Goal: Task Accomplishment & Management: Manage account settings

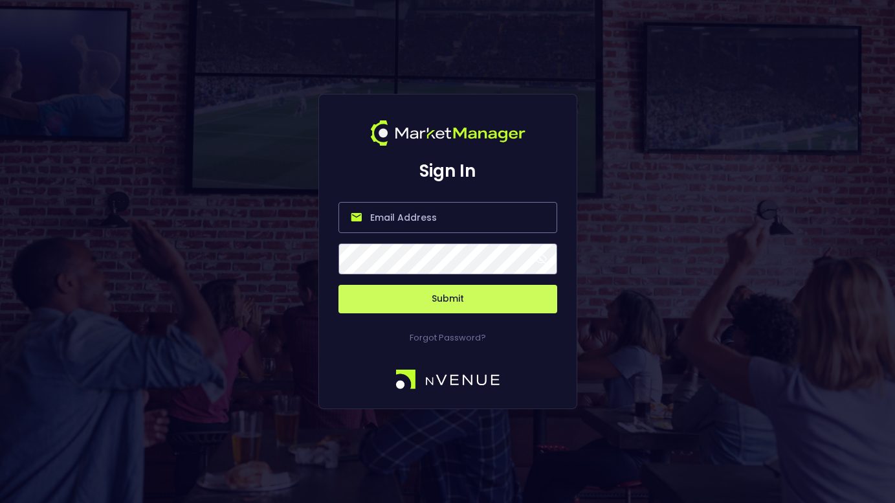
type input "jerry@nvenue.com"
click at [426, 309] on button "Submit" at bounding box center [448, 299] width 219 height 28
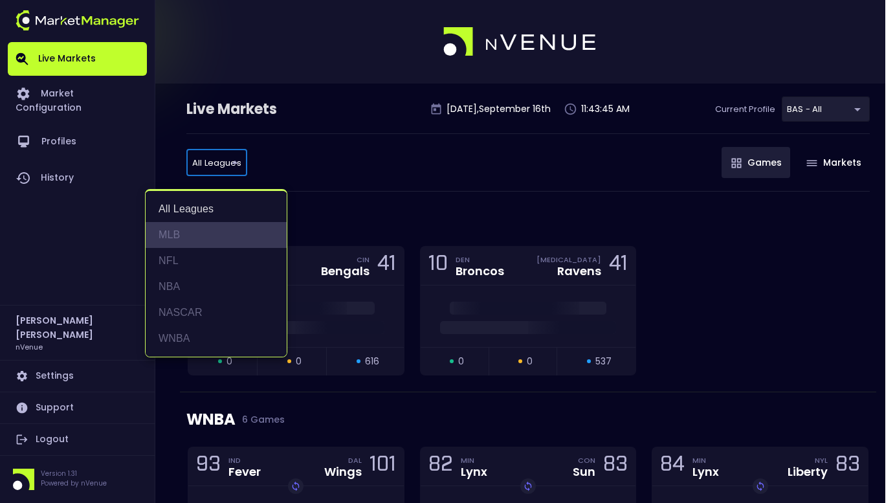
click at [197, 238] on li "MLB" at bounding box center [216, 235] width 141 height 26
type input "MLB"
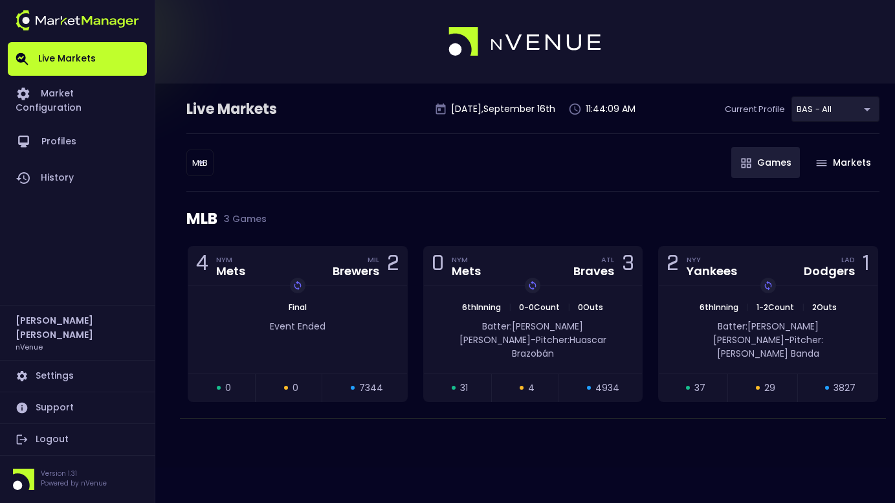
click at [365, 470] on div "Live Markets Tuesday , September 16 th 11:44:09 AM Current Profile BAS - All 0d…" at bounding box center [447, 251] width 895 height 503
click at [860, 98] on body "Live Markets Market Configuration Profiles History Jerry Griffith nVenue Settin…" at bounding box center [447, 251] width 895 height 503
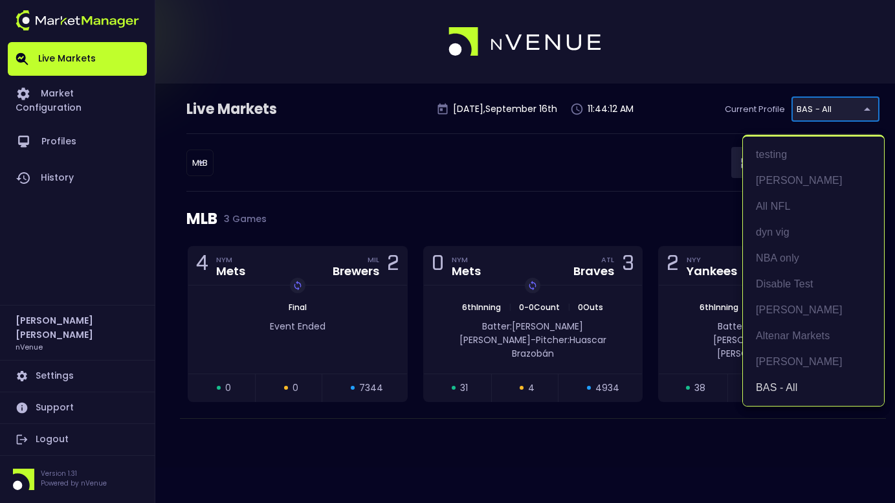
click at [459, 170] on div at bounding box center [447, 251] width 895 height 503
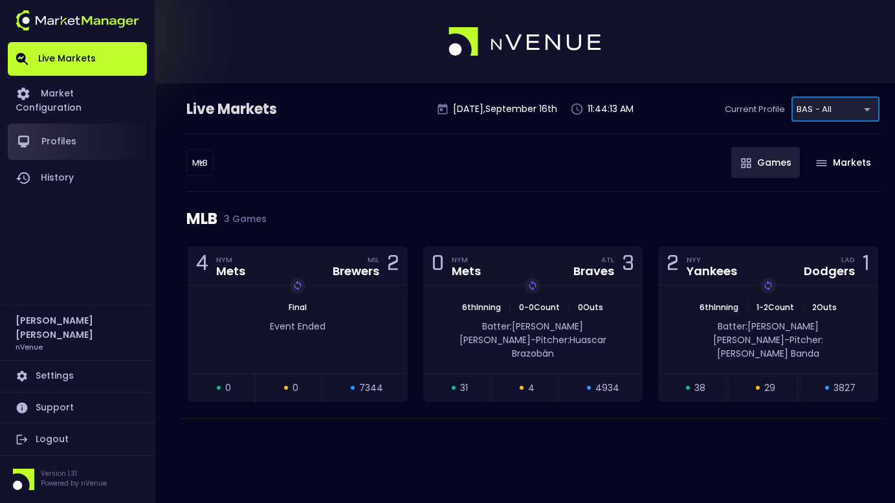
click at [56, 128] on link "Profiles" at bounding box center [77, 142] width 139 height 36
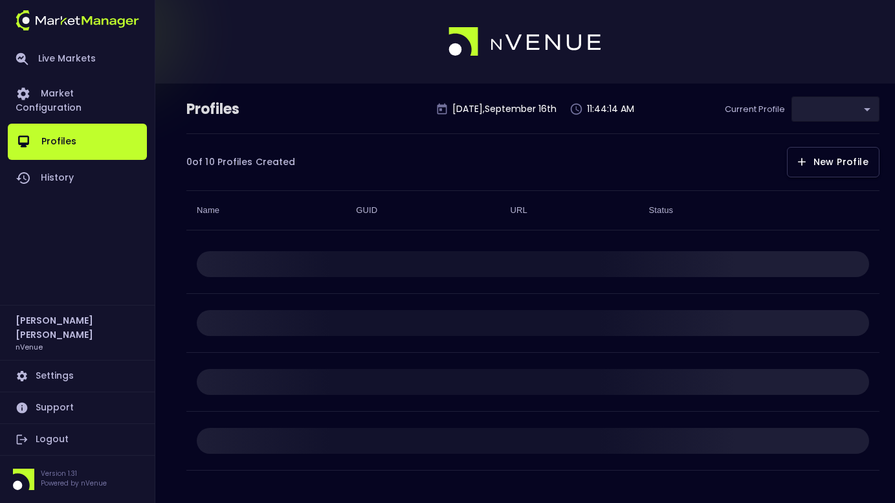
type input "0d810fa5-e353-4d9c-b11d-31f095cae871"
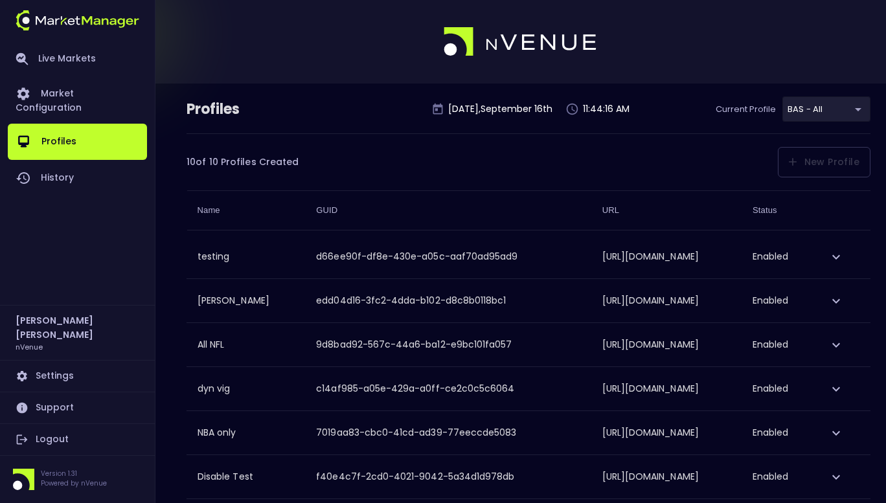
click at [805, 164] on div "10 of 10 Profiles Created New Profile You've reached your maximum number of pro…" at bounding box center [528, 155] width 684 height 44
click at [818, 161] on div "10 of 10 Profiles Created New Profile You've reached your maximum number of pro…" at bounding box center [528, 155] width 684 height 44
click at [494, 150] on div "10 of 10 Profiles Created New Profile You've reached your maximum number of pro…" at bounding box center [528, 155] width 684 height 44
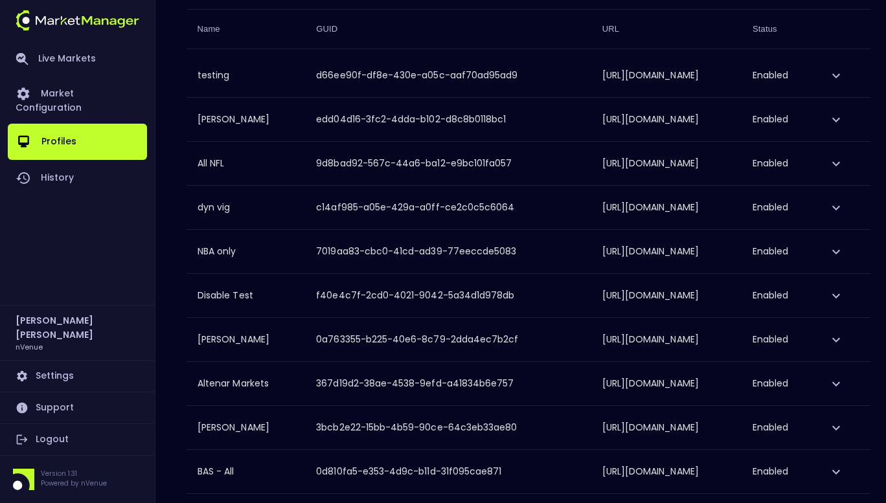
scroll to position [242, 0]
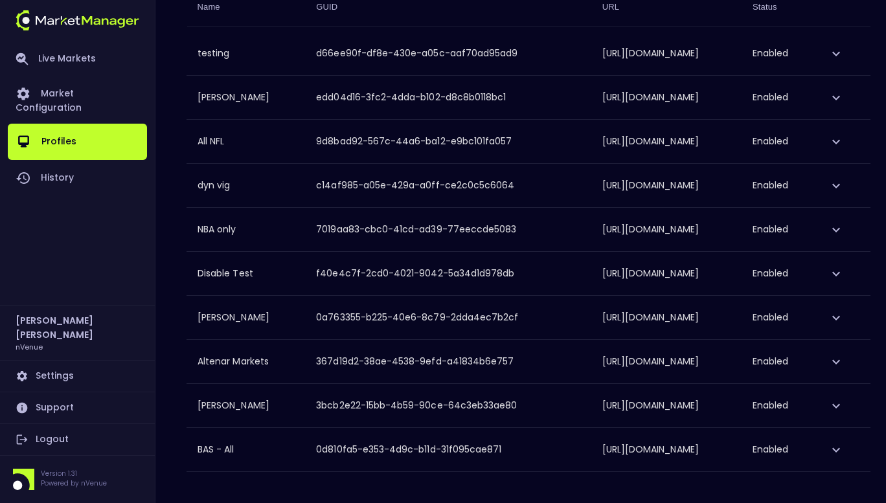
click at [28, 256] on div "Live Markets Market Configuration Profiles History" at bounding box center [77, 173] width 139 height 263
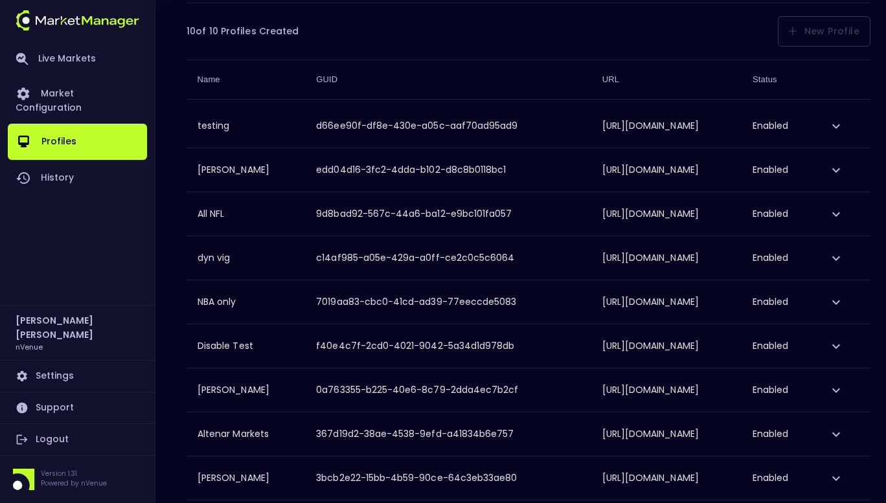
scroll to position [0, 0]
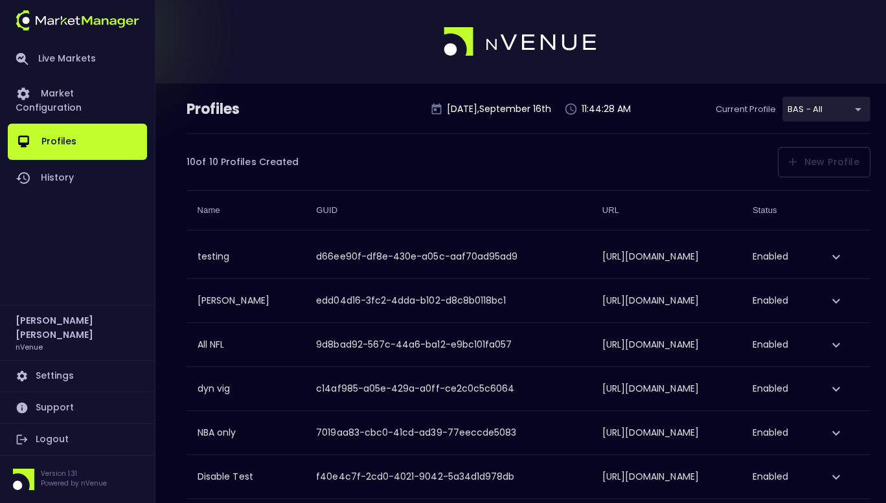
click at [826, 161] on div "10 of 10 Profiles Created New Profile You've reached your maximum number of pro…" at bounding box center [528, 155] width 684 height 44
click at [576, 170] on div "10 of 10 Profiles Created New Profile You've reached your maximum number of pro…" at bounding box center [528, 155] width 684 height 44
click at [63, 374] on link "Settings" at bounding box center [77, 376] width 139 height 31
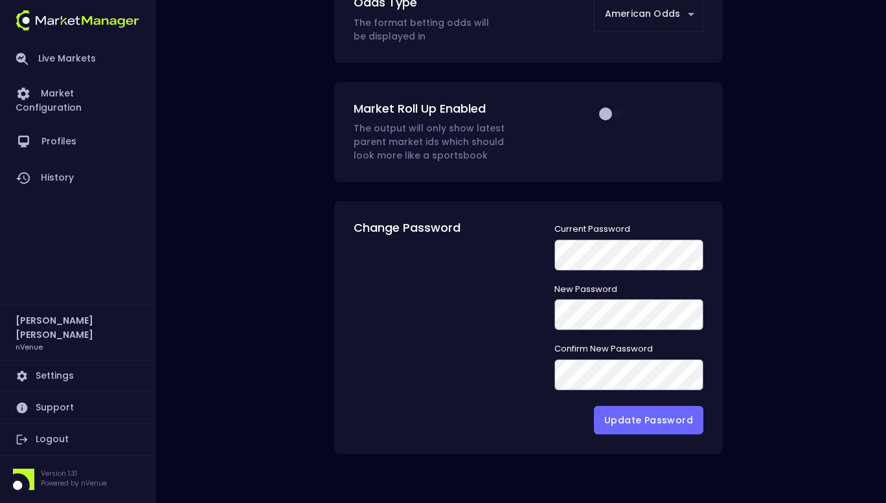
scroll to position [163, 0]
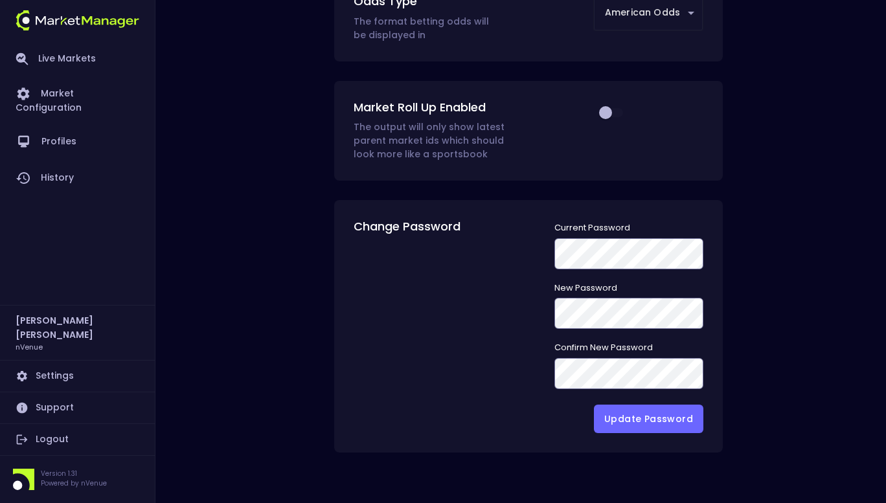
click at [57, 376] on link "Settings" at bounding box center [77, 376] width 139 height 31
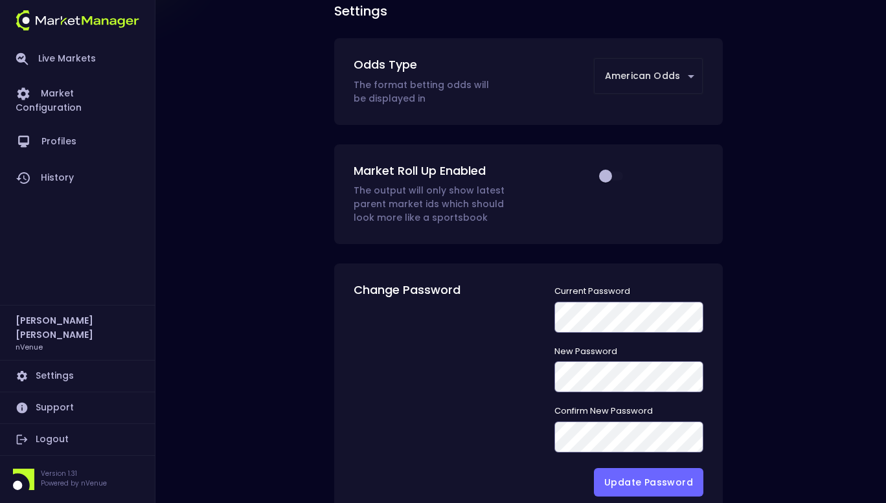
scroll to position [0, 0]
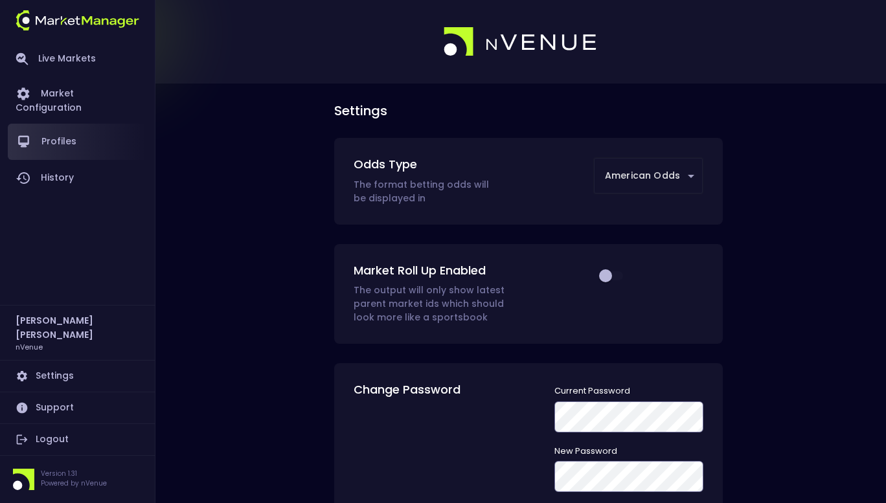
click at [63, 126] on link "Profiles" at bounding box center [77, 142] width 139 height 36
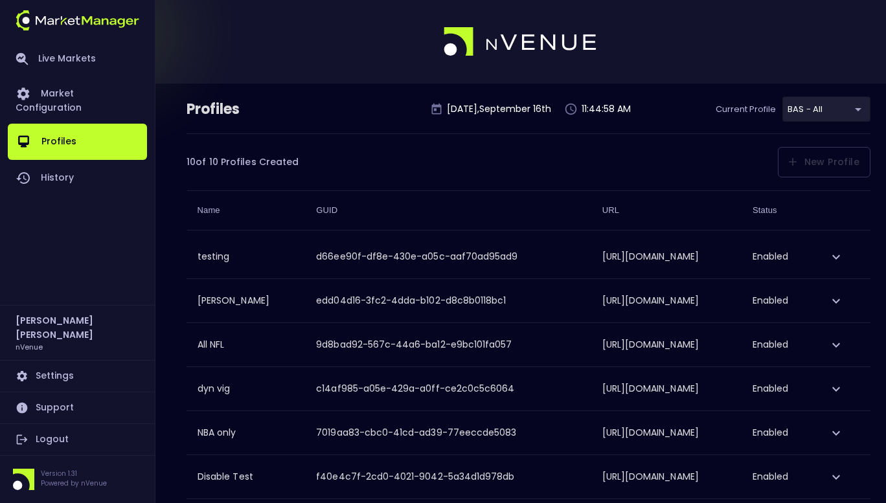
click at [850, 161] on div "10 of 10 Profiles Created New Profile You've reached your maximum number of pro…" at bounding box center [528, 155] width 684 height 44
click at [592, 191] on th "URL" at bounding box center [667, 209] width 150 height 39
click at [844, 253] on icon "expand row" at bounding box center [836, 257] width 16 height 16
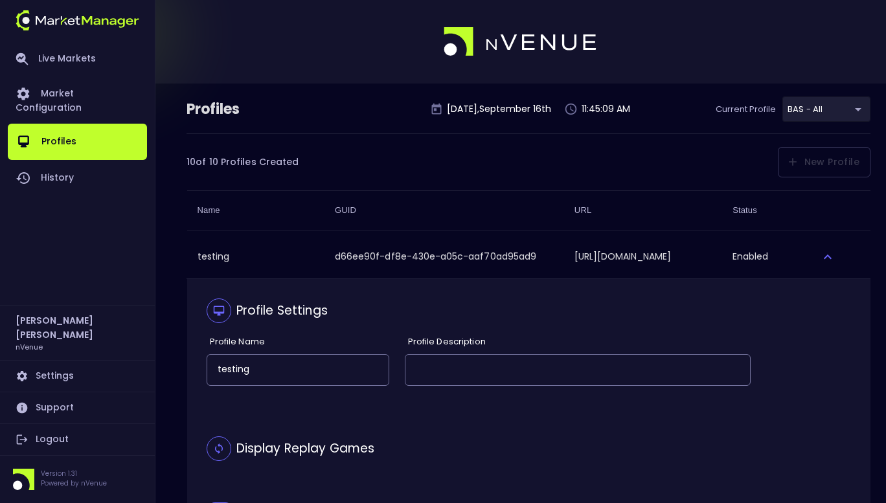
click at [336, 416] on div "Profile Settings Profile Name testing Profile Description" at bounding box center [478, 348] width 583 height 138
click at [521, 175] on div "10 of 10 Profiles Created New Profile You've reached your maximum number of pro…" at bounding box center [528, 155] width 684 height 44
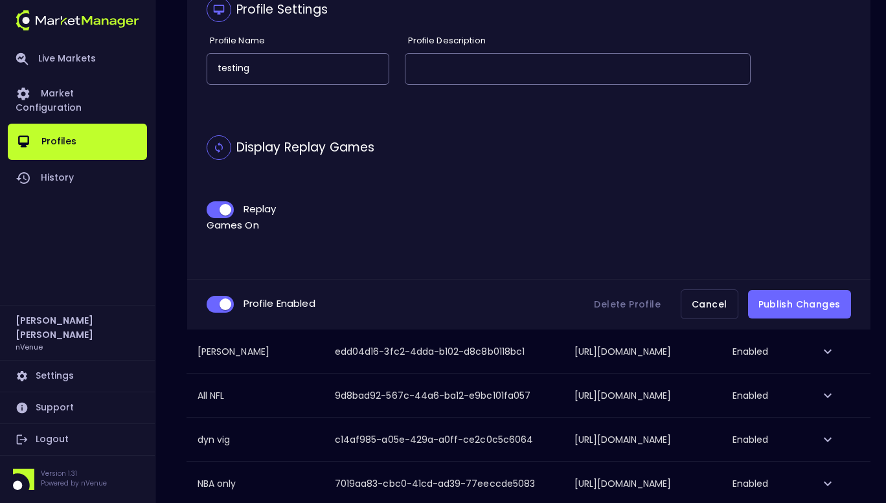
scroll to position [594, 0]
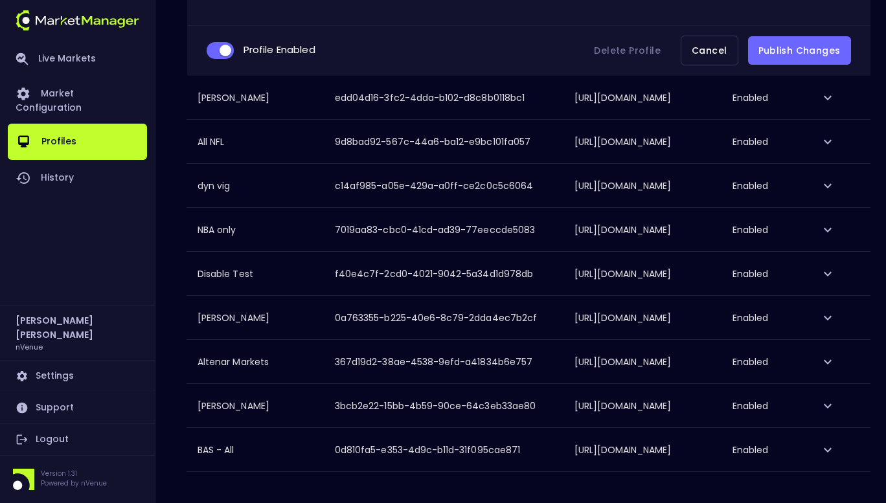
click at [427, 487] on div "Profiles Tuesday , September 16 th 11:45:17 AM Current Profile BAS - All 0d810f…" at bounding box center [443, 16] width 886 height 974
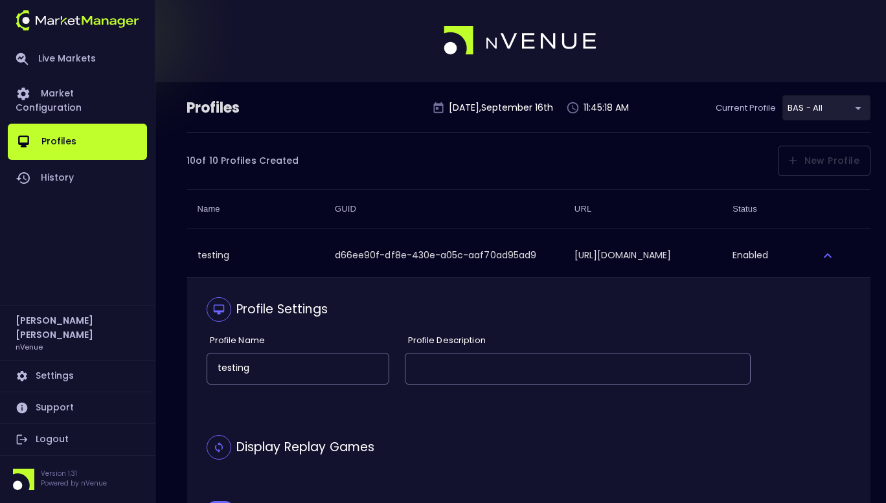
scroll to position [0, 0]
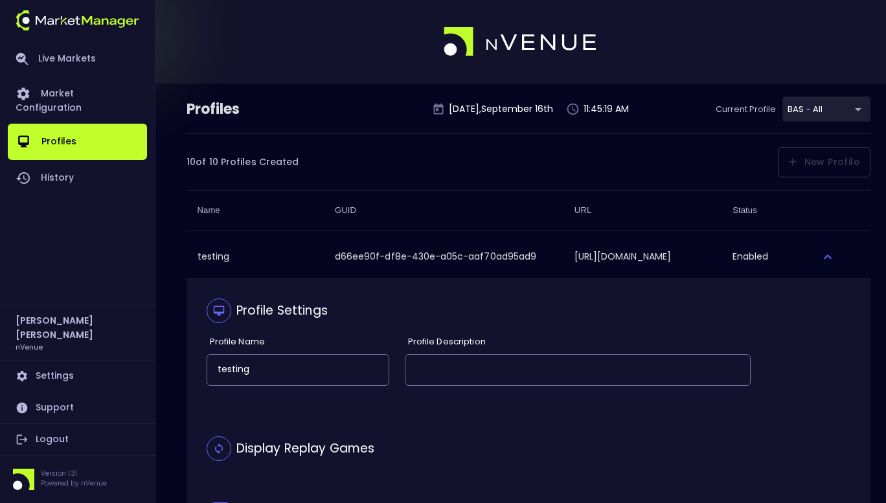
click at [702, 295] on div "Profile Settings Profile Name testing Profile Description" at bounding box center [478, 348] width 583 height 138
click at [813, 158] on div "10 of 10 Profiles Created New Profile You've reached your maximum number of pro…" at bounding box center [528, 155] width 684 height 44
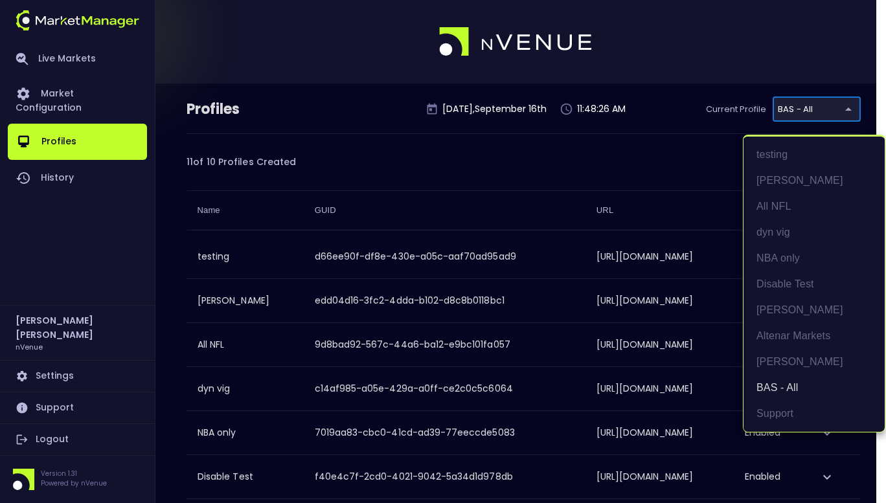
click at [848, 104] on body "Live Markets Market Configuration Profiles History [PERSON_NAME] nVenue Setting…" at bounding box center [443, 375] width 886 height 750
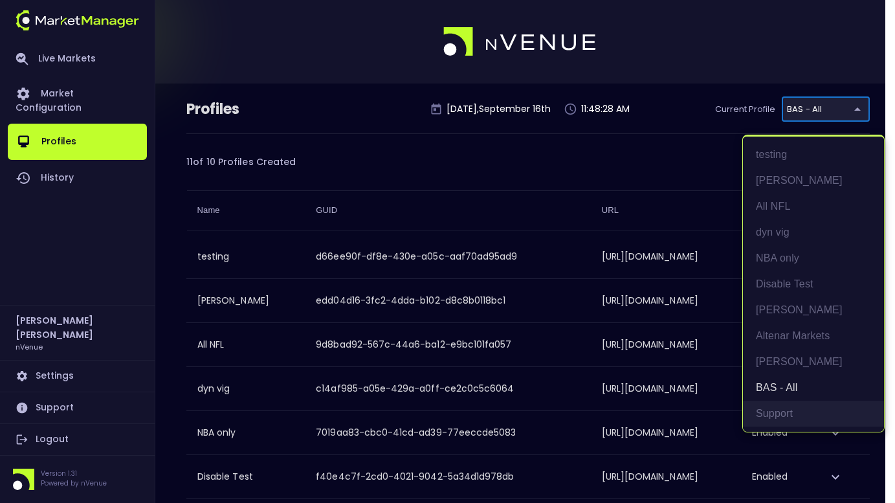
click at [763, 401] on li "Support" at bounding box center [813, 414] width 141 height 26
type input "85f609ca-1341-4fd6-98a4-b506886e8289"
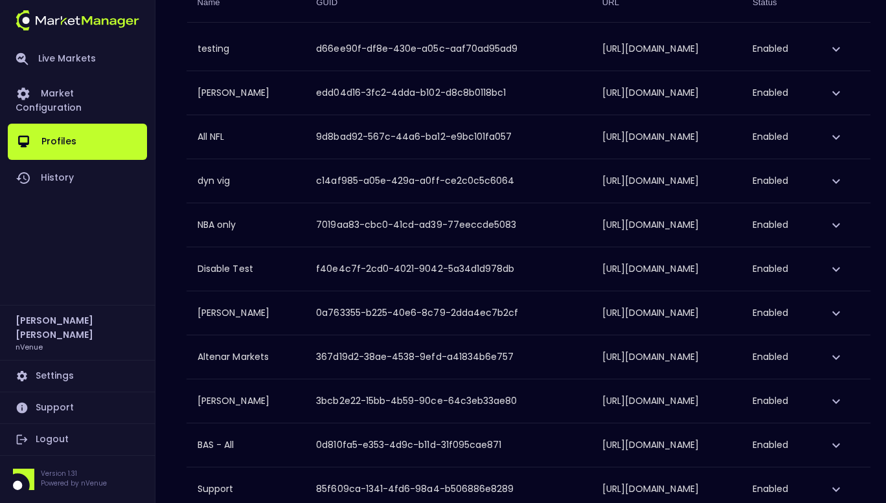
scroll to position [290, 0]
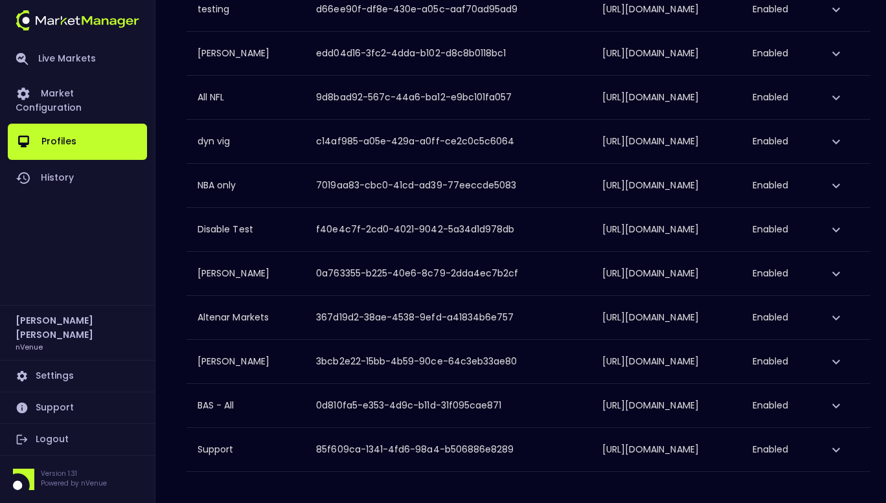
click at [840, 447] on icon "expand row" at bounding box center [836, 449] width 8 height 5
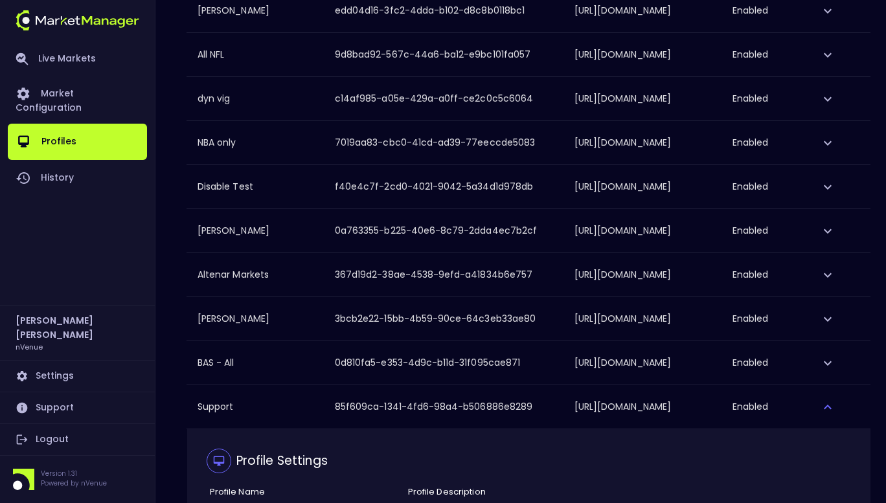
scroll to position [642, 0]
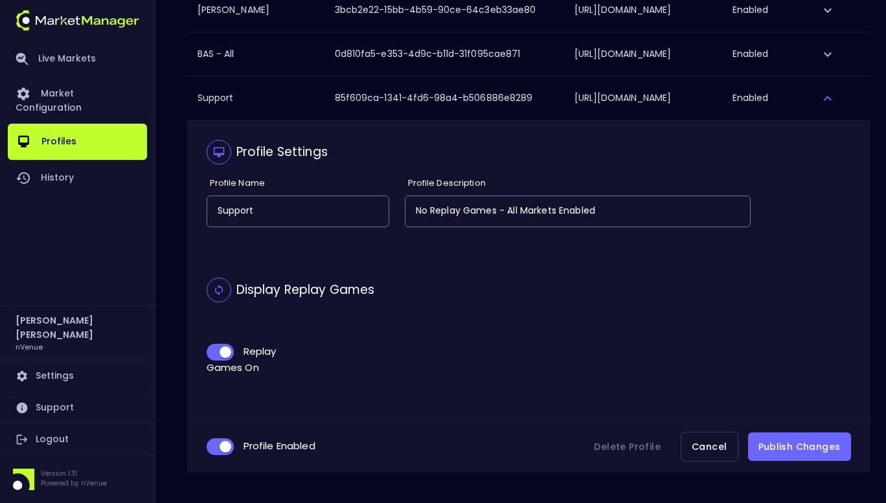
click at [215, 352] on input "collapsible table" at bounding box center [225, 352] width 35 height 12
checkbox input "false"
click at [804, 445] on button "Publish Changes" at bounding box center [799, 447] width 103 height 29
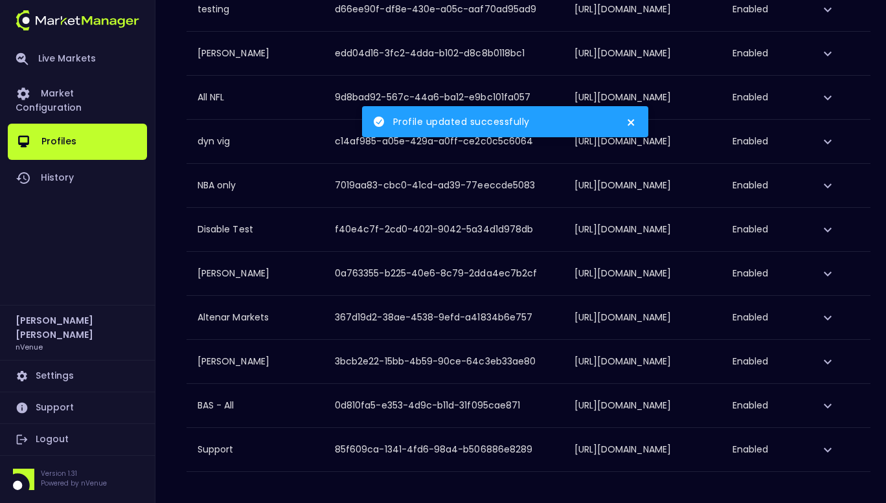
scroll to position [290, 0]
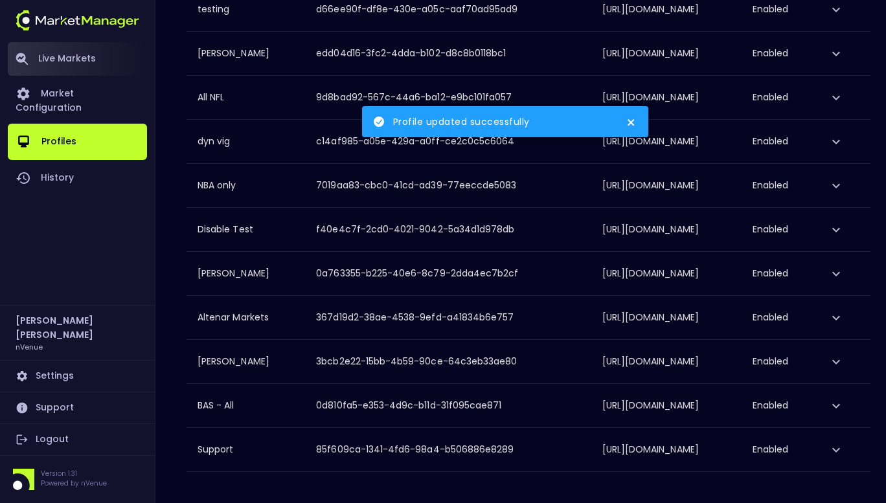
click at [50, 65] on link "Live Markets" at bounding box center [77, 59] width 139 height 34
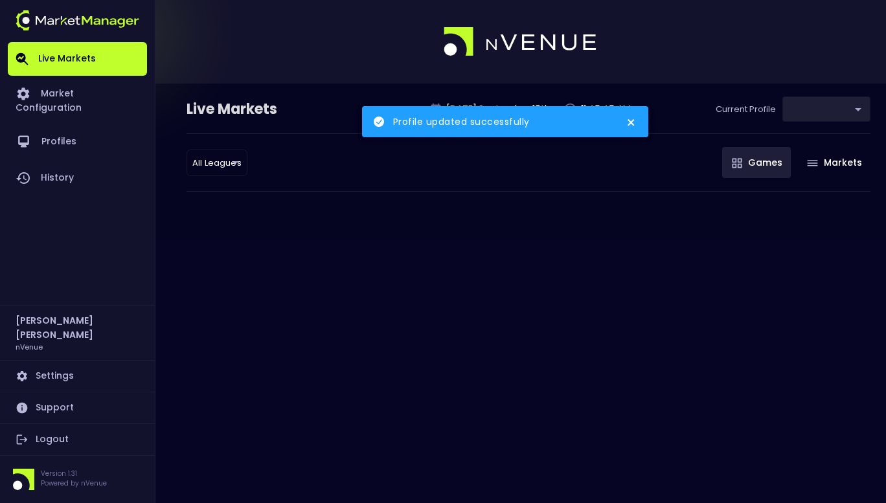
type input "85f609ca-1341-4fd6-98a4-b506886e8289"
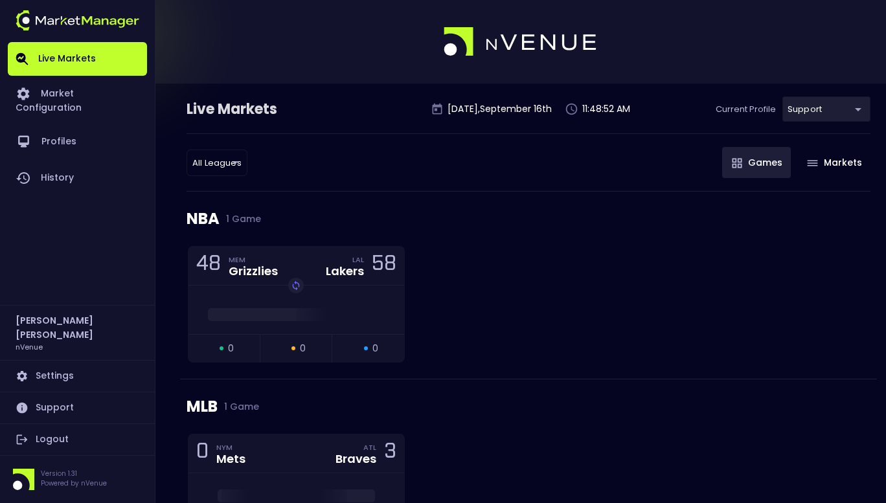
click at [569, 254] on div "48 MEM Grizzlies LAL Lakers 58 Replay Game open 0 suspended 0 closed 0" at bounding box center [528, 312] width 697 height 133
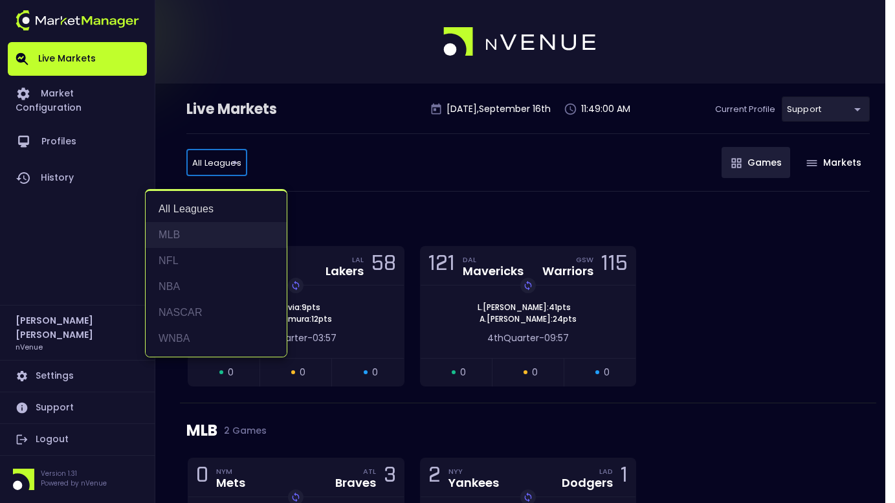
click at [210, 228] on li "MLB" at bounding box center [216, 235] width 141 height 26
type input "MLB"
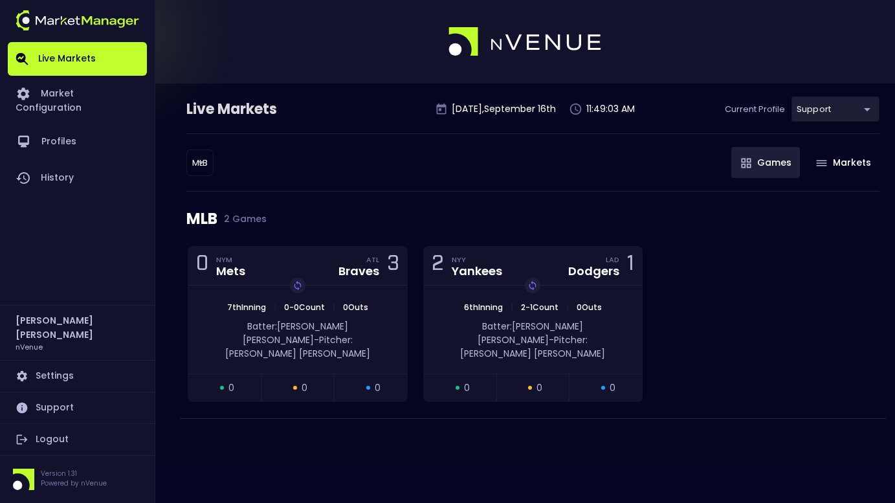
click at [491, 193] on div "MLB 2 Games" at bounding box center [532, 219] width 693 height 54
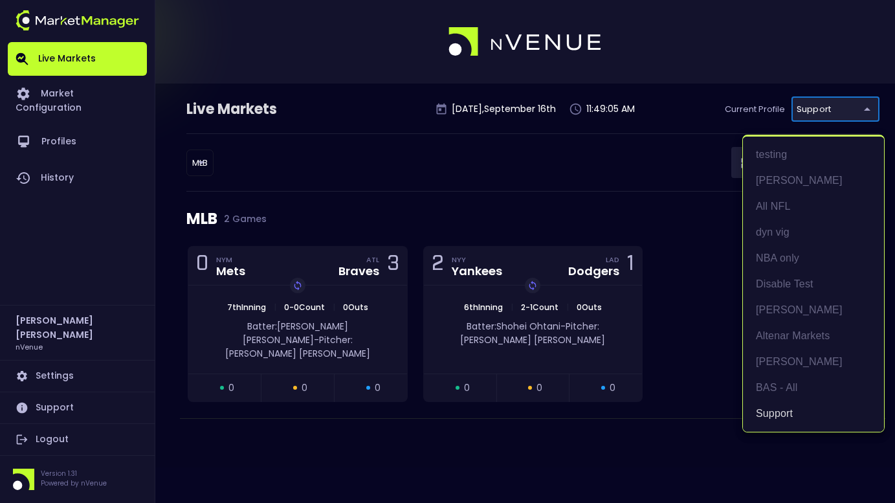
click at [855, 106] on body "Live Markets Market Configuration Profiles History [PERSON_NAME] nVenue Setting…" at bounding box center [447, 251] width 895 height 503
click at [608, 186] on div at bounding box center [447, 251] width 895 height 503
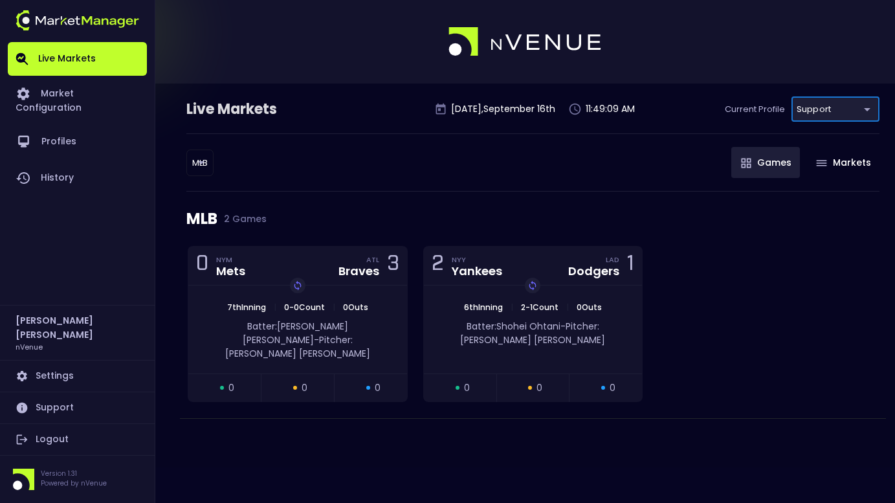
click at [60, 376] on link "Settings" at bounding box center [77, 376] width 139 height 31
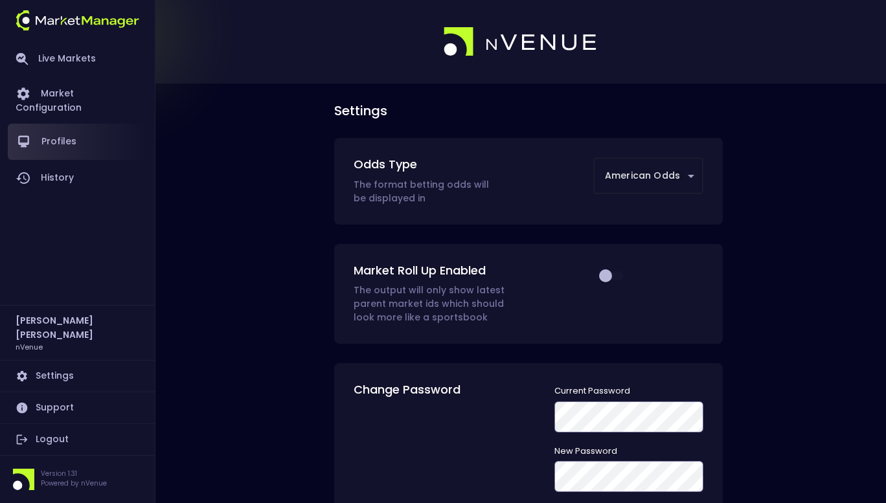
click at [54, 134] on link "Profiles" at bounding box center [77, 142] width 139 height 36
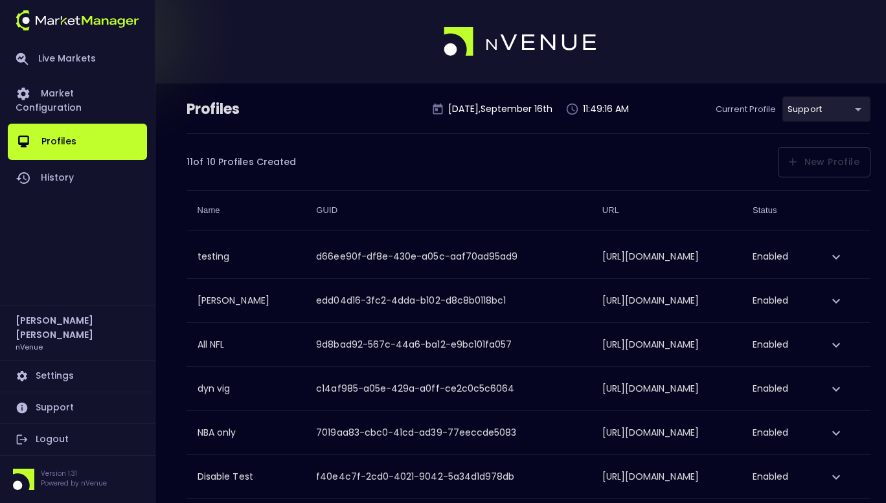
scroll to position [290, 0]
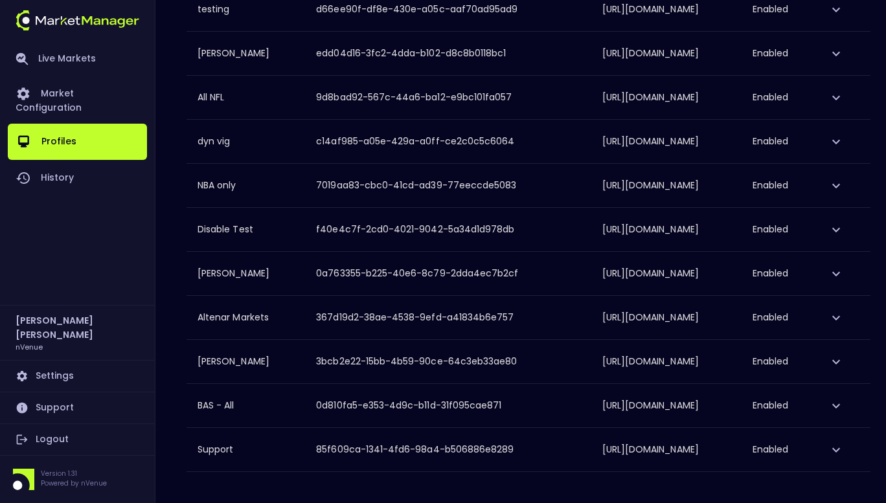
click at [832, 447] on td "collapsible table" at bounding box center [842, 449] width 55 height 43
click at [844, 445] on icon "expand row" at bounding box center [836, 450] width 16 height 16
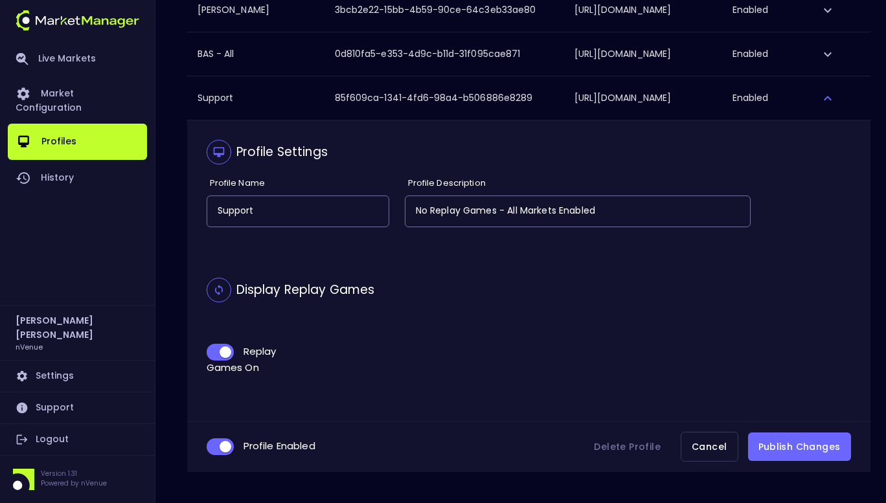
scroll to position [642, 0]
click at [213, 352] on input "collapsible table" at bounding box center [225, 352] width 35 height 12
checkbox input "false"
click at [835, 441] on button "Publish Changes" at bounding box center [799, 447] width 103 height 29
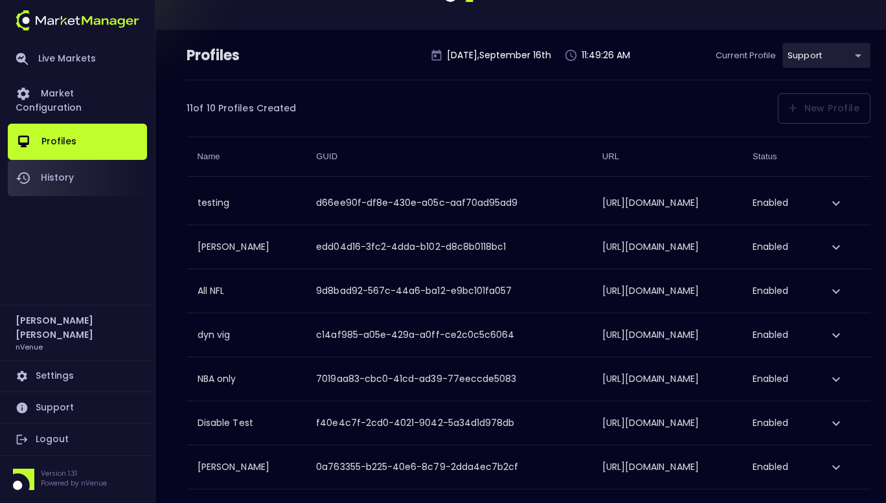
scroll to position [31, 0]
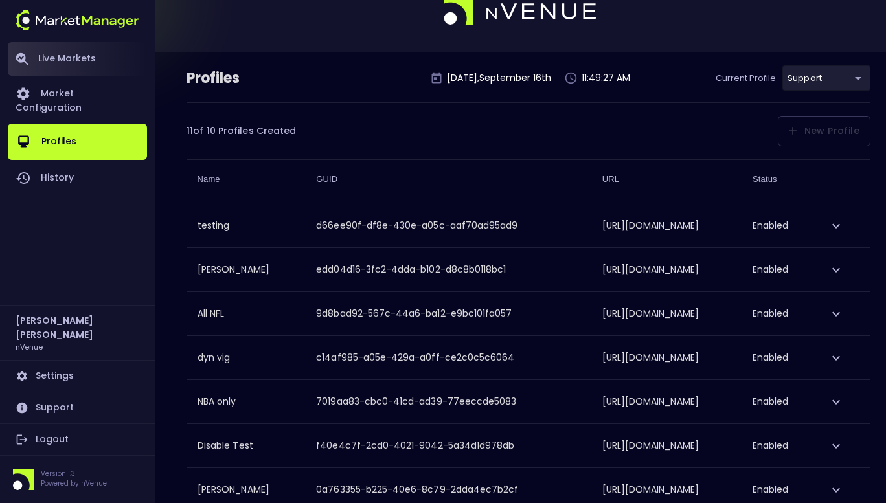
click at [79, 52] on link "Live Markets" at bounding box center [77, 59] width 139 height 34
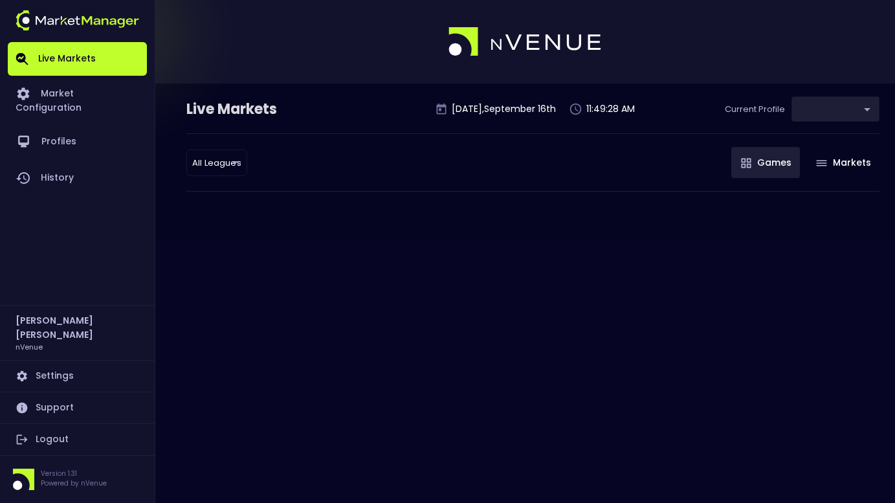
type input "85f609ca-1341-4fd6-98a4-b506886e8289"
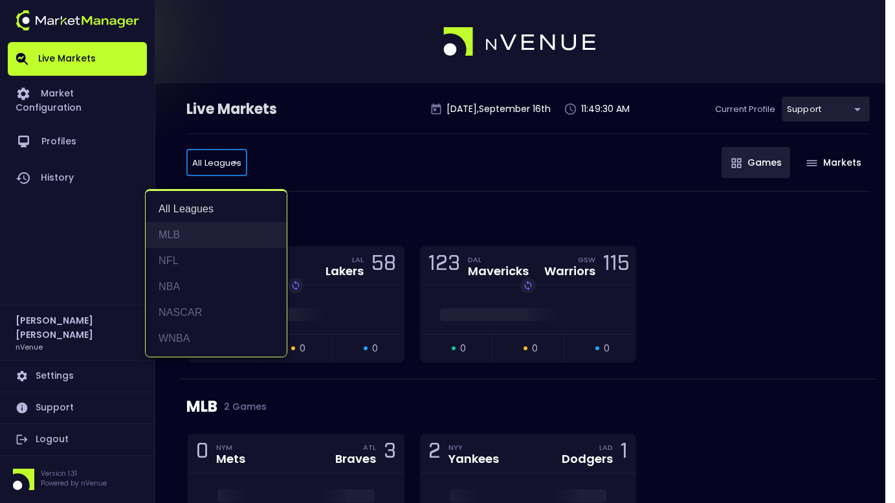
click at [216, 235] on li "MLB" at bounding box center [216, 235] width 141 height 26
type input "MLB"
